Goal: Transaction & Acquisition: Obtain resource

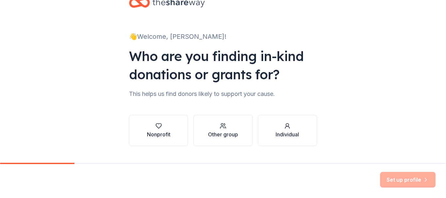
scroll to position [33, 0]
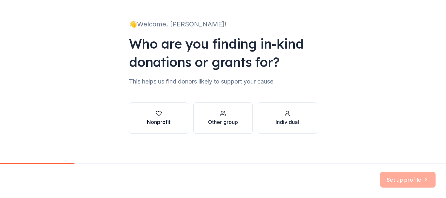
click at [165, 125] on div "Nonprofit" at bounding box center [159, 122] width 24 height 8
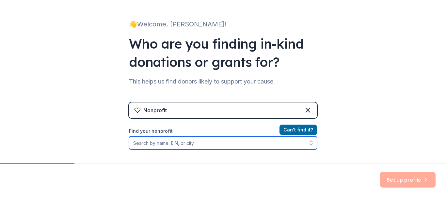
click at [171, 142] on input "Find your nonprofit" at bounding box center [223, 142] width 188 height 13
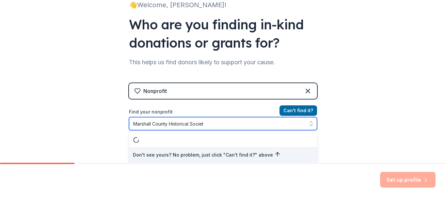
type input "Marshall County Historical Society"
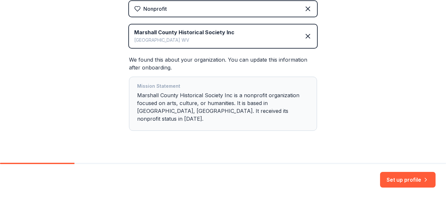
scroll to position [139, 0]
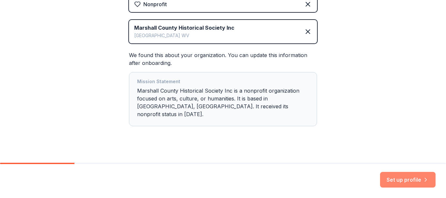
click at [416, 180] on button "Set up profile" at bounding box center [407, 180] width 55 height 16
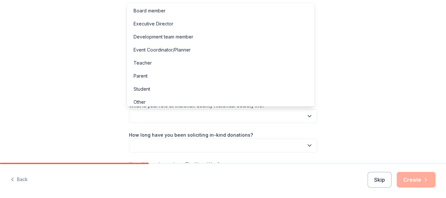
click at [308, 116] on icon "button" at bounding box center [309, 117] width 3 height 2
click at [158, 10] on div "Board member" at bounding box center [150, 11] width 32 height 8
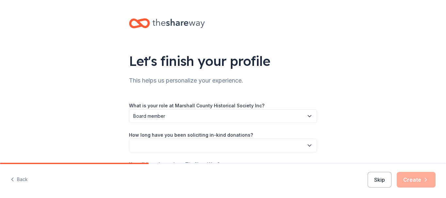
click at [306, 144] on icon "button" at bounding box center [309, 145] width 7 height 7
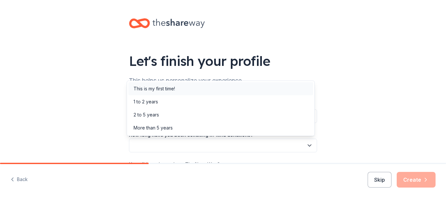
click at [178, 89] on div "This is my first time!" at bounding box center [220, 88] width 185 height 13
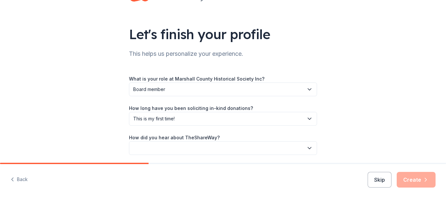
scroll to position [27, 0]
click at [308, 148] on icon "button" at bounding box center [309, 148] width 3 height 2
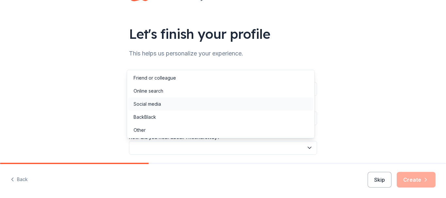
click at [160, 104] on div "Social media" at bounding box center [147, 104] width 27 height 8
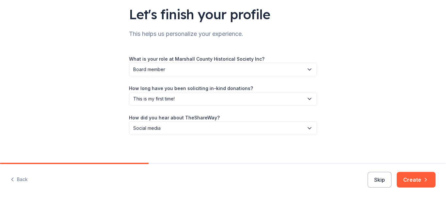
scroll to position [50, 0]
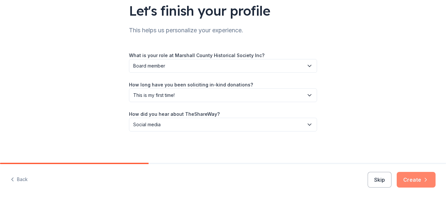
click at [419, 182] on button "Create" at bounding box center [416, 180] width 39 height 16
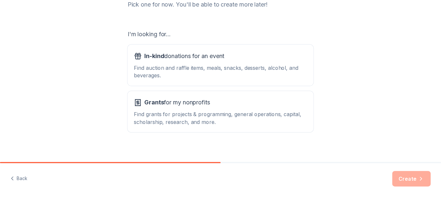
scroll to position [100, 0]
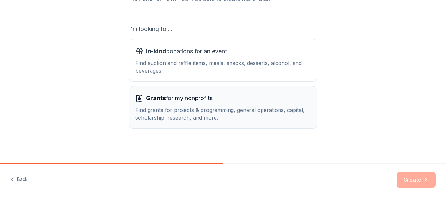
click at [226, 113] on div "Find grants for projects & programming, general operations, capital, scholarshi…" at bounding box center [222, 114] width 175 height 16
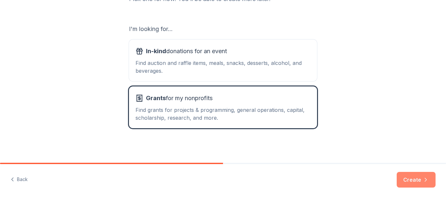
click at [409, 177] on button "Create" at bounding box center [416, 180] width 39 height 16
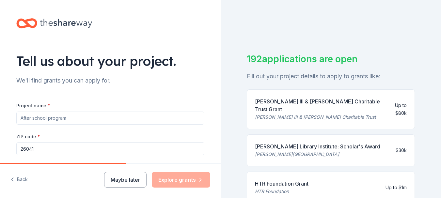
click at [64, 118] on input "Project name *" at bounding box center [110, 118] width 188 height 13
type input "purchase of building"
click at [176, 166] on div "Back Maybe later Explore grants" at bounding box center [110, 181] width 221 height 34
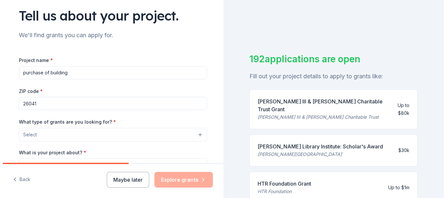
scroll to position [48, 0]
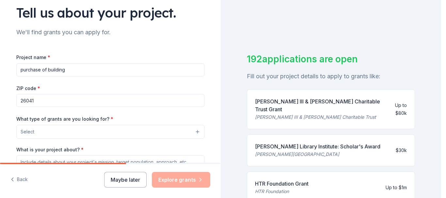
click at [137, 131] on button "Select" at bounding box center [110, 132] width 188 height 14
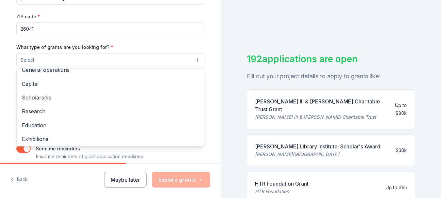
scroll to position [19, 0]
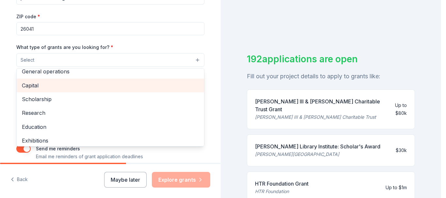
click at [63, 87] on span "Capital" at bounding box center [110, 85] width 177 height 8
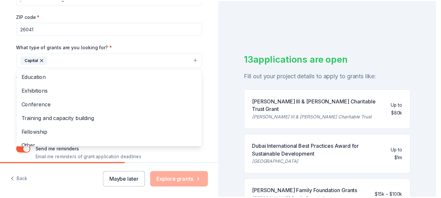
scroll to position [63, 0]
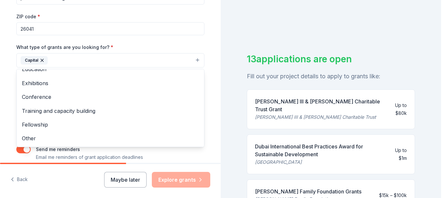
click at [74, 186] on div "Tell us about your project. We'll find grants you can apply for. Project name *…" at bounding box center [110, 99] width 221 height 198
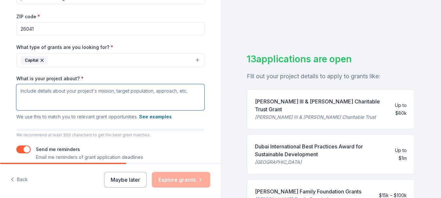
click at [69, 101] on textarea "What is your project about? *" at bounding box center [110, 97] width 188 height 26
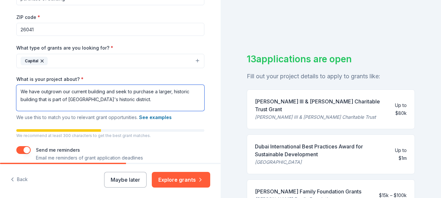
click at [19, 93] on textarea "We have outgrown our current building and seek to purchase a larger, historic b…" at bounding box center [110, 98] width 188 height 26
click at [140, 101] on textarea "We have outgrown our current building and seek to purchase a larger, historic b…" at bounding box center [110, 98] width 188 height 26
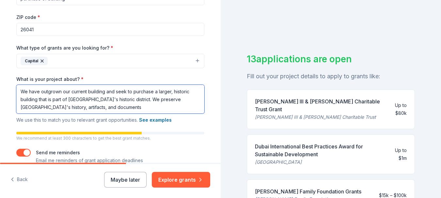
click at [91, 99] on textarea "We have outgrown our current building and seek to purchase a larger, historic b…" at bounding box center [110, 99] width 188 height 29
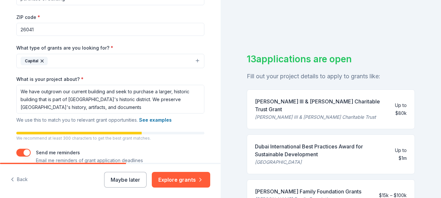
drag, startPoint x: 91, startPoint y: 101, endPoint x: 235, endPoint y: 48, distance: 153.4
click at [235, 48] on div "13 applications are open Fill out your project details to apply to grants like:…" at bounding box center [331, 99] width 221 height 198
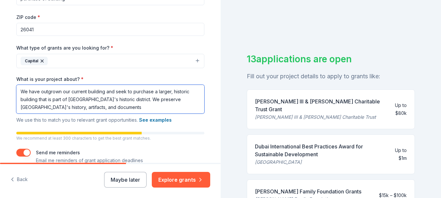
click at [126, 108] on textarea "We have outgrown our current building and seek to purchase a larger, historic b…" at bounding box center [110, 99] width 188 height 29
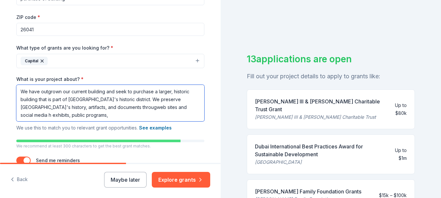
click at [125, 108] on textarea "We have outgrown our current building and seek to purchase a larger, historic b…" at bounding box center [110, 103] width 188 height 37
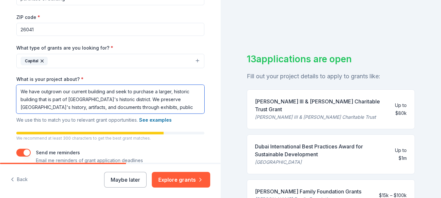
click at [188, 109] on textarea "We have outgrown our current building and seek to purchase a larger, historic b…" at bounding box center [110, 99] width 188 height 29
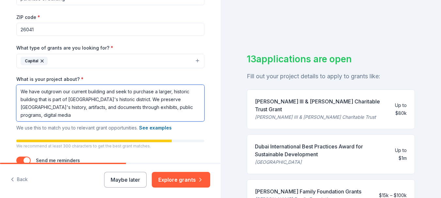
click at [19, 115] on textarea "We have outgrown our current building and seek to purchase a larger, historic b…" at bounding box center [110, 103] width 188 height 37
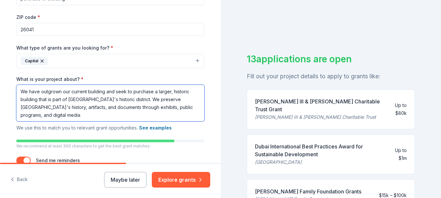
click at [55, 116] on textarea "We have outgrown our current building and seek to purchase a larger, historic b…" at bounding box center [110, 103] width 188 height 37
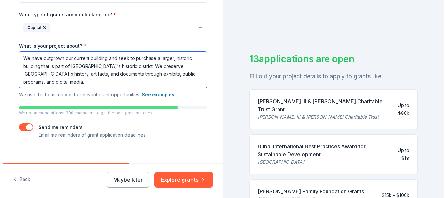
scroll to position [160, 0]
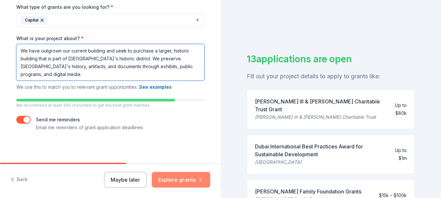
type textarea "We have outgrown our current building and seek to purchase a larger, historic b…"
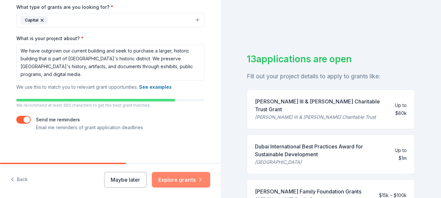
click at [185, 180] on button "Explore grants" at bounding box center [181, 180] width 58 height 16
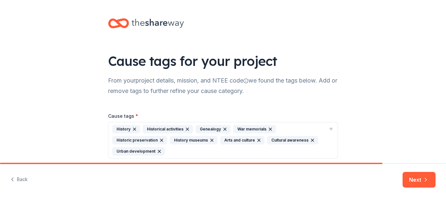
click at [269, 129] on icon "button" at bounding box center [270, 129] width 3 height 3
click at [308, 138] on icon "button" at bounding box center [310, 140] width 5 height 5
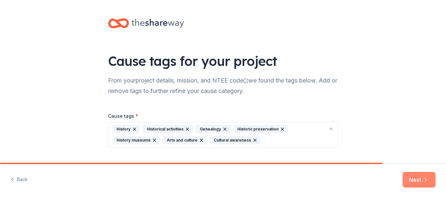
click at [408, 178] on button "Next" at bounding box center [419, 180] width 33 height 16
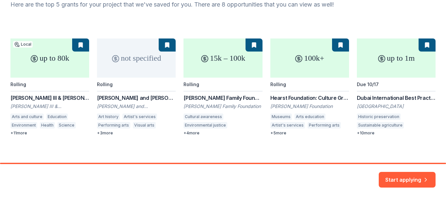
scroll to position [80, 0]
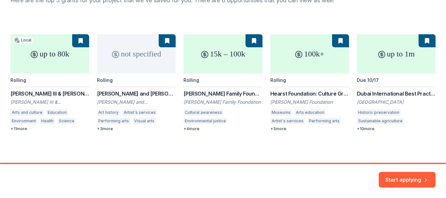
click at [310, 51] on div "up to 80k Local Rolling Albert Schenk III & Kathleen H. Schenk Charitable Trust…" at bounding box center [222, 82] width 425 height 97
click at [316, 56] on div "up to 80k Local Rolling Albert Schenk III & Kathleen H. Schenk Charitable Trust…" at bounding box center [222, 82] width 425 height 97
click at [277, 130] on div "up to 80k Local Rolling Albert Schenk III & Kathleen H. Schenk Charitable Trust…" at bounding box center [222, 82] width 425 height 97
click at [330, 58] on div "up to 80k Local Rolling Albert Schenk III & Kathleen H. Schenk Charitable Trust…" at bounding box center [222, 82] width 425 height 97
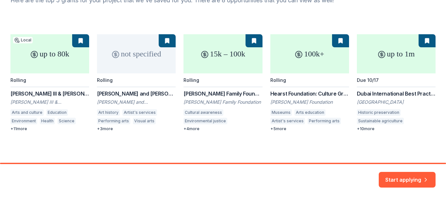
click at [306, 95] on div "up to 80k Local Rolling Albert Schenk III & Kathleen H. Schenk Charitable Trust…" at bounding box center [222, 82] width 425 height 97
click at [305, 103] on div "up to 80k Local Rolling Albert Schenk III & Kathleen H. Schenk Charitable Trust…" at bounding box center [222, 82] width 425 height 97
click at [339, 40] on div "up to 80k Local Rolling Albert Schenk III & Kathleen H. Schenk Charitable Trust…" at bounding box center [222, 82] width 425 height 97
click at [334, 40] on div "up to 80k Local Rolling Albert Schenk III & Kathleen H. Schenk Charitable Trust…" at bounding box center [222, 82] width 425 height 97
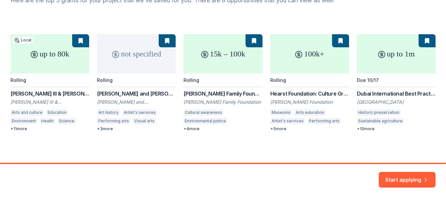
click at [318, 55] on div "up to 80k Local Rolling Albert Schenk III & Kathleen H. Schenk Charitable Trust…" at bounding box center [222, 82] width 425 height 97
click at [286, 112] on div "up to 80k Local Rolling Albert Schenk III & Kathleen H. Schenk Charitable Trust…" at bounding box center [222, 82] width 425 height 97
click at [284, 112] on div "up to 80k Local Rolling Albert Schenk III & Kathleen H. Schenk Charitable Trust…" at bounding box center [222, 82] width 425 height 97
click at [279, 130] on div "up to 80k Local Rolling Albert Schenk III & Kathleen H. Schenk Charitable Trust…" at bounding box center [222, 82] width 425 height 97
click at [292, 95] on div "up to 80k Local Rolling Albert Schenk III & Kathleen H. Schenk Charitable Trust…" at bounding box center [222, 82] width 425 height 97
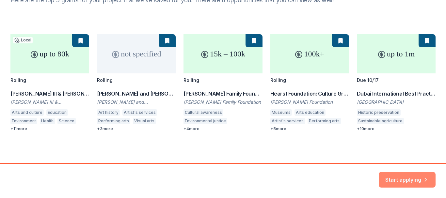
click at [422, 175] on button "Start applying" at bounding box center [407, 176] width 57 height 16
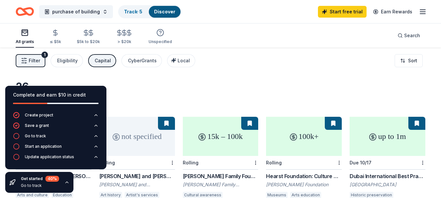
click at [298, 130] on div "100k+" at bounding box center [304, 136] width 76 height 39
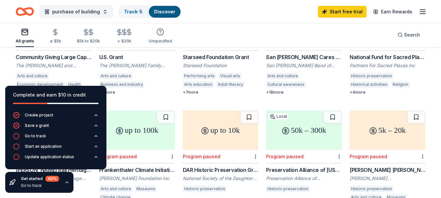
scroll to position [342, 0]
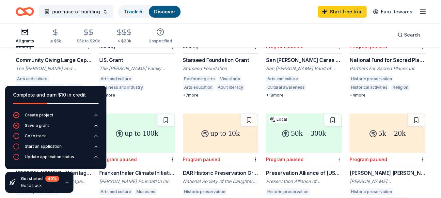
click at [116, 65] on div "The H. Hovnanian Family Foundation" at bounding box center [137, 68] width 76 height 7
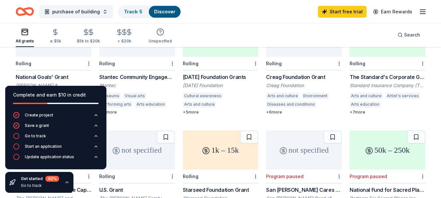
scroll to position [209, 0]
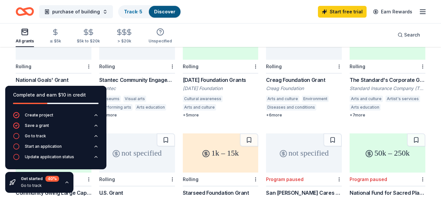
click at [130, 76] on div "Stantec Community Engagement Grant" at bounding box center [137, 80] width 76 height 8
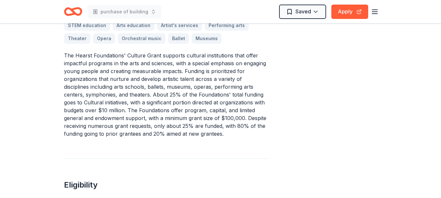
scroll to position [102, 0]
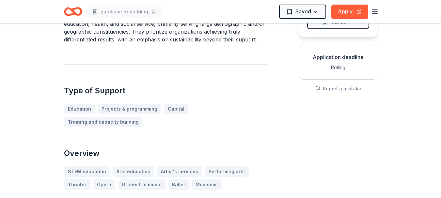
drag, startPoint x: 430, startPoint y: 16, endPoint x: 426, endPoint y: 10, distance: 6.4
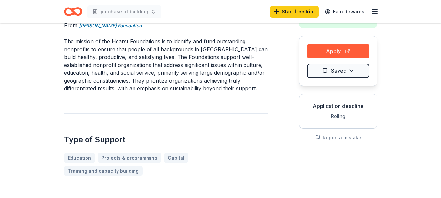
scroll to position [0, 0]
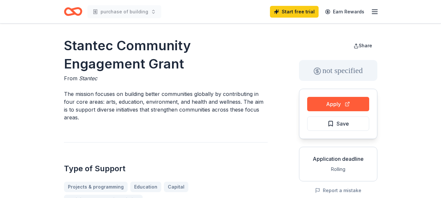
click at [157, 118] on p "The mission focuses on building better communities globally by contributing in …" at bounding box center [166, 105] width 204 height 31
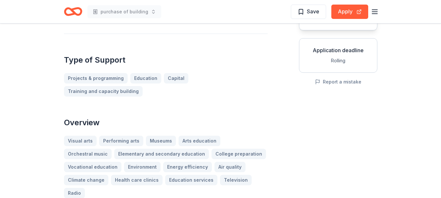
scroll to position [113, 0]
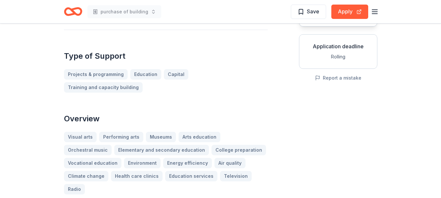
click at [161, 132] on div "Visual arts Performing arts Museums Arts education Orchestral music Elementary …" at bounding box center [166, 163] width 204 height 63
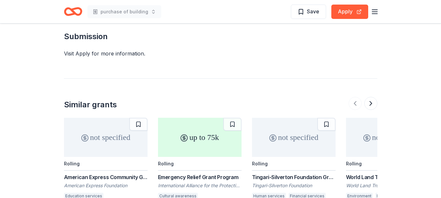
scroll to position [878, 0]
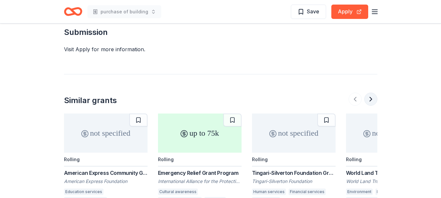
click at [373, 93] on button at bounding box center [370, 99] width 13 height 13
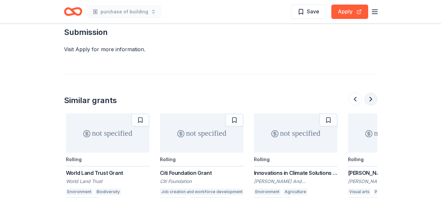
scroll to position [0, 282]
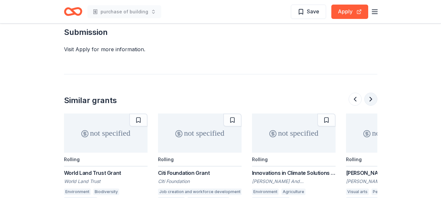
click at [373, 93] on button at bounding box center [370, 99] width 13 height 13
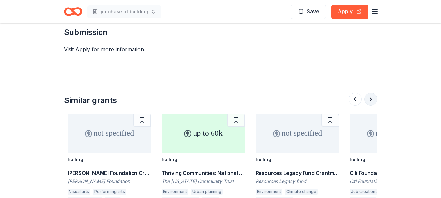
scroll to position [0, 564]
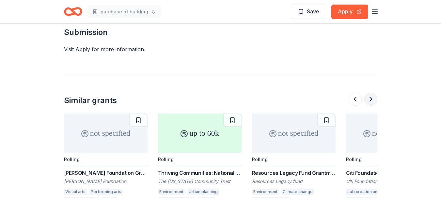
click at [373, 93] on button at bounding box center [370, 99] width 13 height 13
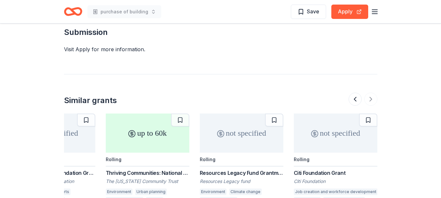
drag, startPoint x: 372, startPoint y: 50, endPoint x: 446, endPoint y: 52, distance: 73.8
click at [372, 93] on div at bounding box center [363, 99] width 29 height 13
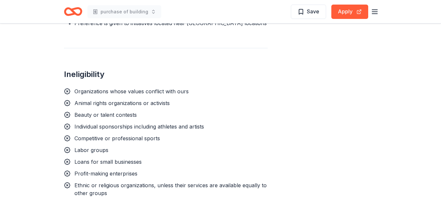
scroll to position [573, 0]
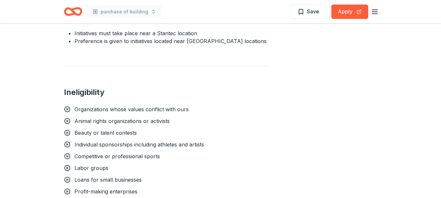
drag, startPoint x: 427, startPoint y: 111, endPoint x: 408, endPoint y: 66, distance: 49.6
click at [408, 66] on div "Stantec Community Engagement Grant From Stantec The mission focuses on building…" at bounding box center [220, 3] width 441 height 1107
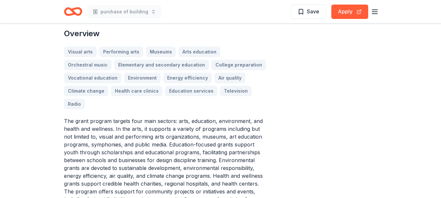
scroll to position [140, 0]
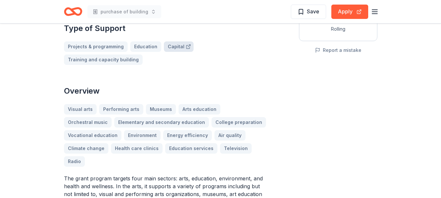
click at [176, 46] on link "Capital" at bounding box center [179, 46] width 30 height 10
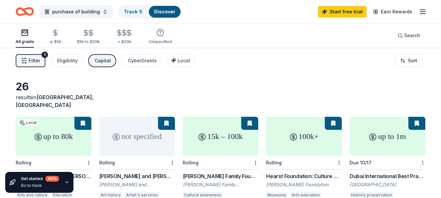
click at [177, 47] on div "All grants ≤ $5k $5k to $20k > $20k Unspecified Search" at bounding box center [221, 36] width 410 height 24
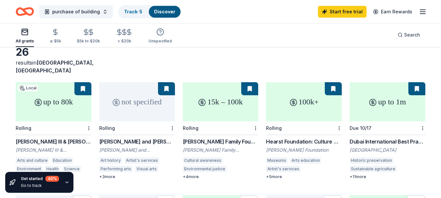
scroll to position [42, 0]
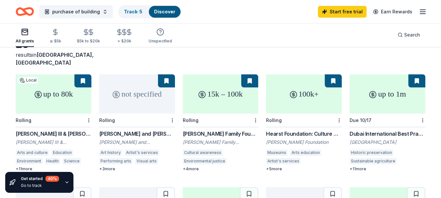
click at [383, 150] on div "Historic preservation" at bounding box center [372, 153] width 44 height 7
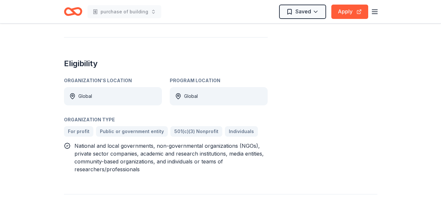
scroll to position [374, 0]
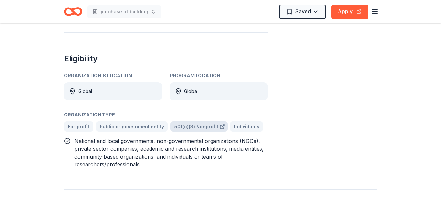
click at [220, 125] on icon at bounding box center [221, 126] width 3 height 3
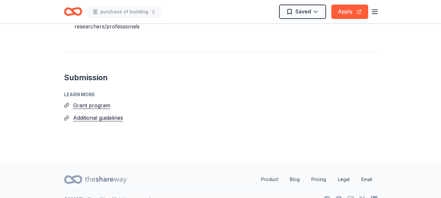
scroll to position [506, 0]
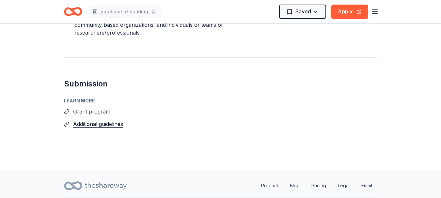
click at [86, 107] on button "Grant program" at bounding box center [91, 111] width 37 height 8
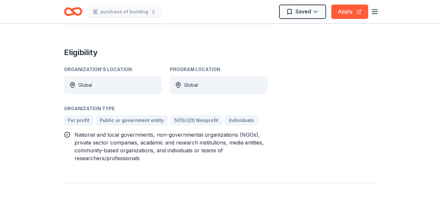
scroll to position [355, 0]
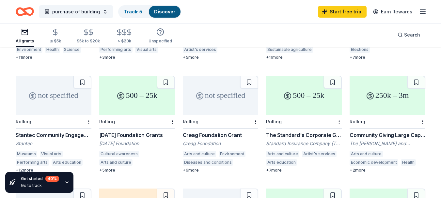
scroll to position [157, 0]
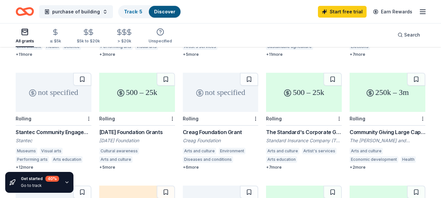
click at [71, 128] on div "Stantec Community Engagement Grant" at bounding box center [54, 132] width 76 height 8
